Goal: Information Seeking & Learning: Learn about a topic

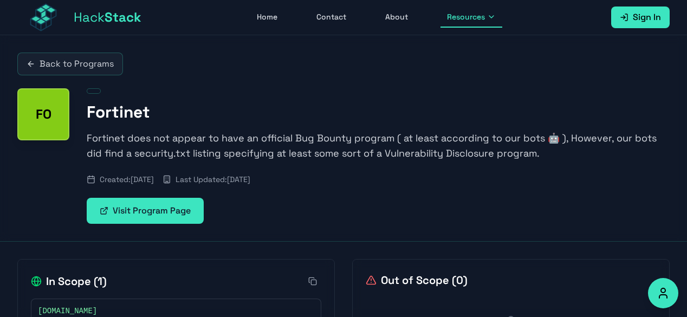
click at [169, 202] on link "Visit Program Page" at bounding box center [145, 211] width 117 height 26
click at [91, 69] on link "Back to Programs" at bounding box center [70, 64] width 106 height 23
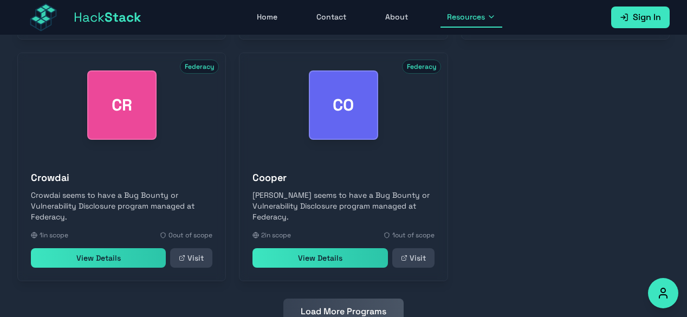
scroll to position [541, 0]
click at [272, 195] on p "[PERSON_NAME] seems to have a Bug Bounty or Vulnerability Disclosure program ma…" at bounding box center [344, 206] width 182 height 33
click at [315, 109] on div "CO" at bounding box center [343, 104] width 69 height 69
click at [312, 262] on link "View Details" at bounding box center [320, 258] width 135 height 20
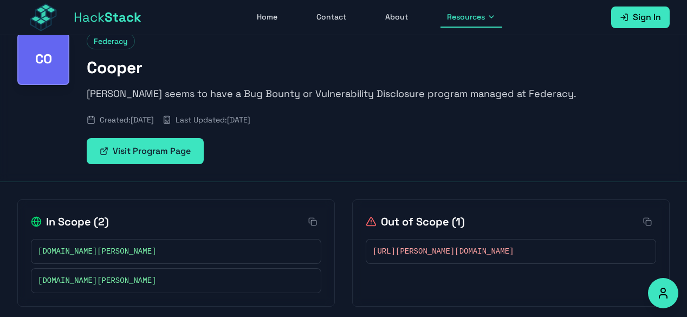
scroll to position [60, 0]
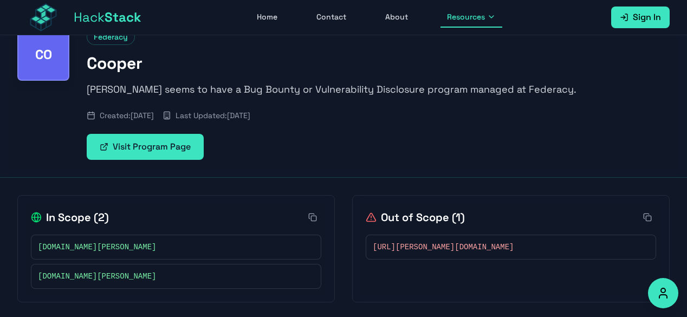
click at [655, 296] on button "Accessibility Options" at bounding box center [663, 293] width 30 height 30
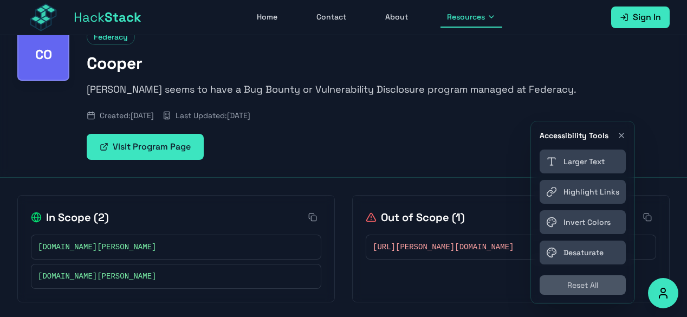
click at [655, 296] on button "Accessibility Options" at bounding box center [663, 293] width 30 height 30
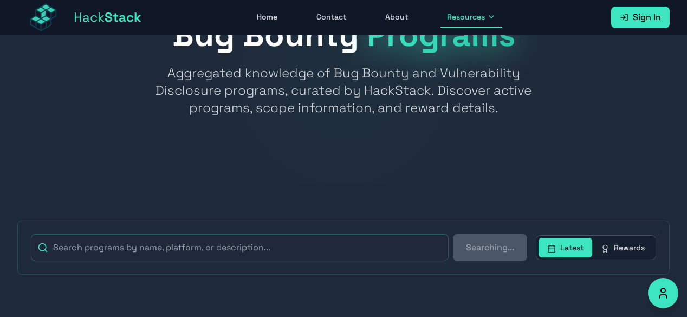
scroll to position [159, 0]
